Goal: Navigation & Orientation: Find specific page/section

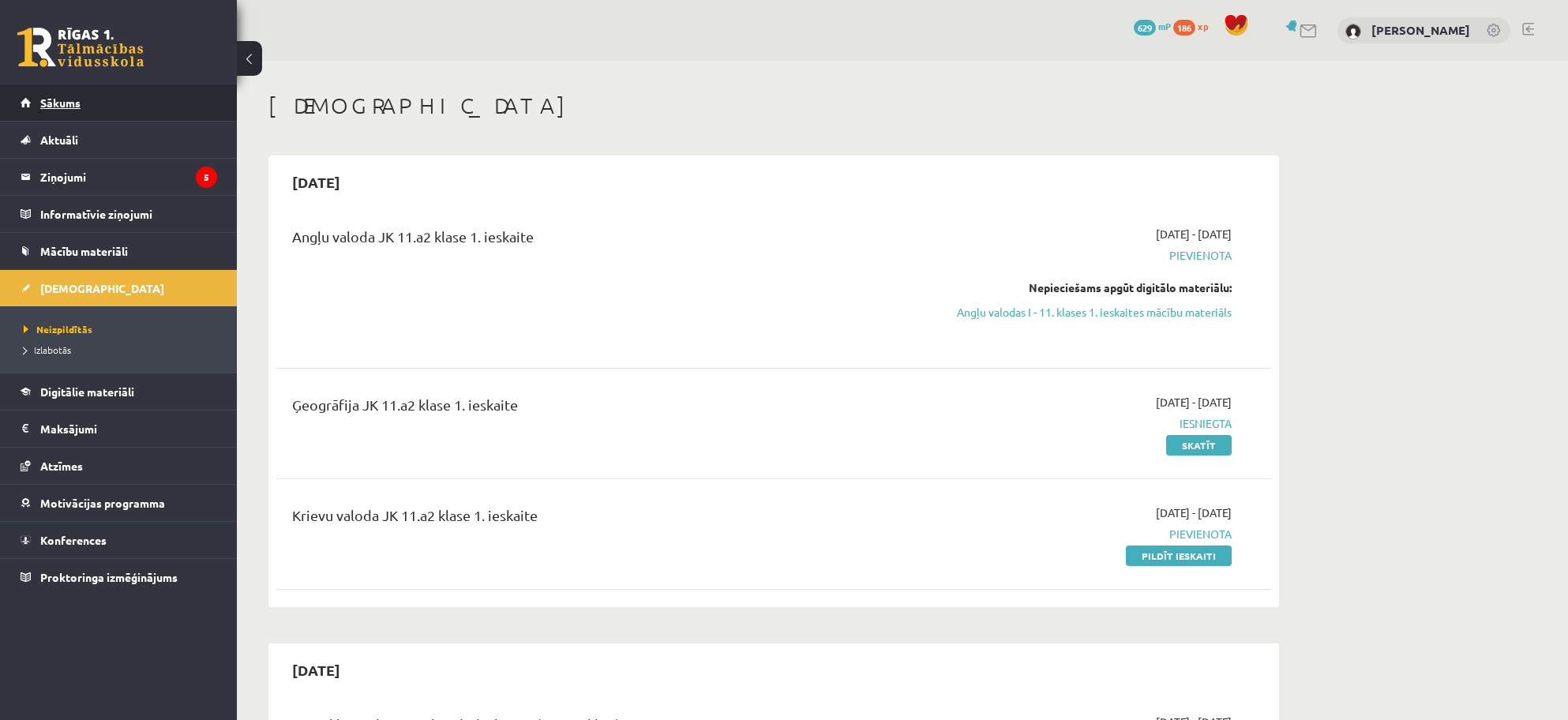
click at [60, 100] on span "Sākums" at bounding box center [61, 102] width 40 height 14
